Goal: Information Seeking & Learning: Learn about a topic

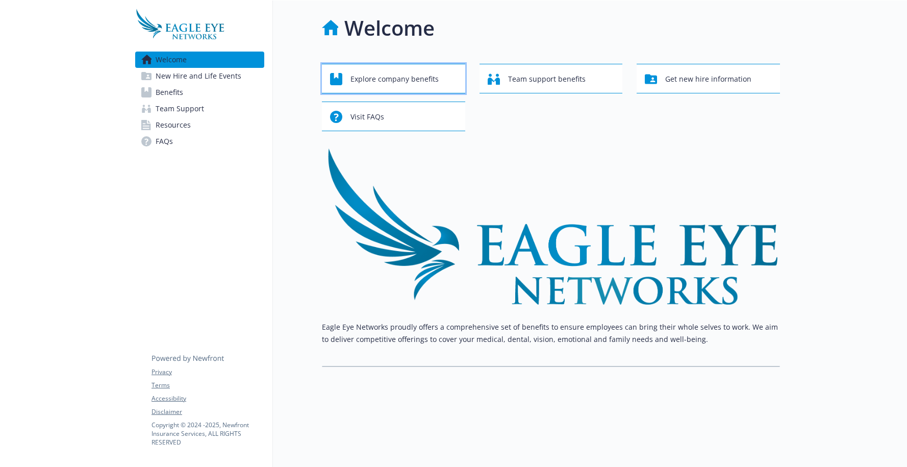
click at [358, 81] on span "Explore company benefits" at bounding box center [394, 78] width 88 height 19
